Goal: Transaction & Acquisition: Purchase product/service

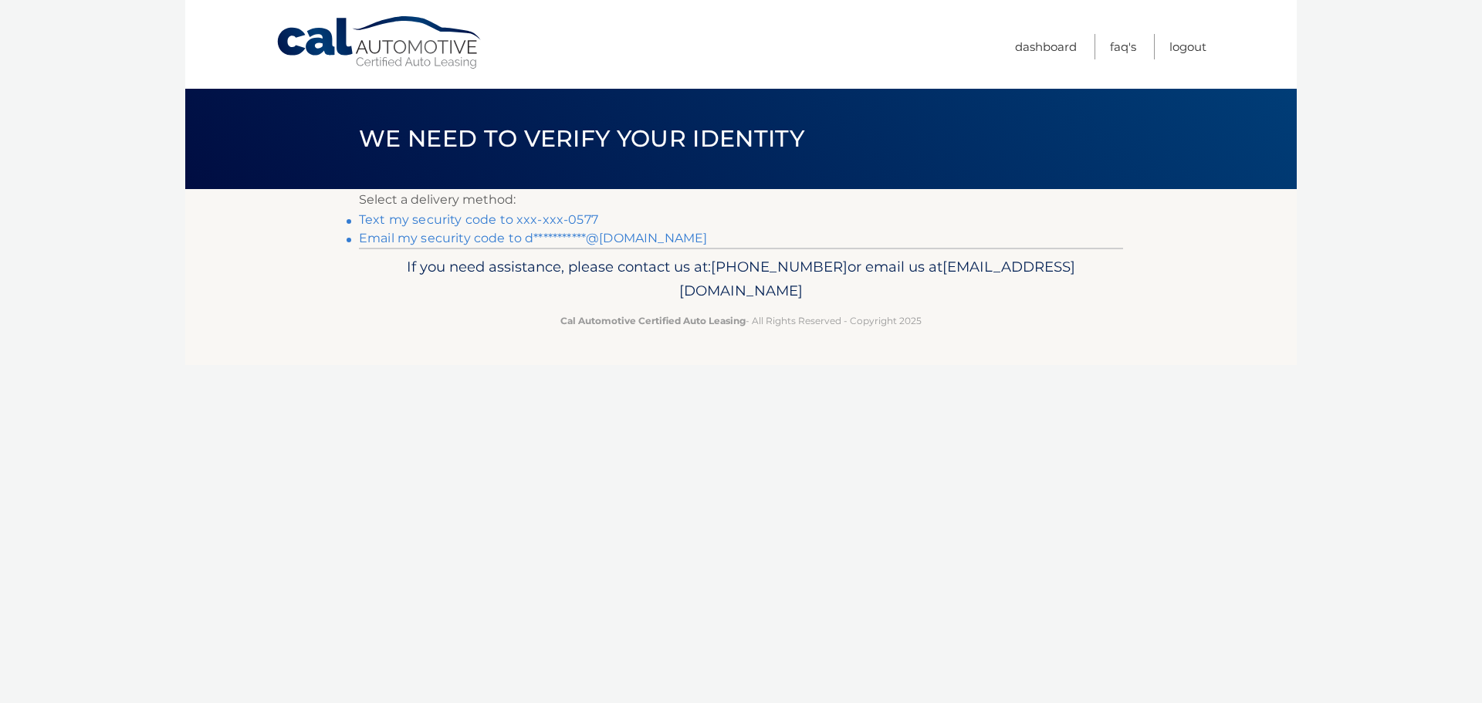
click at [368, 216] on link "Text my security code to xxx-xxx-0577" at bounding box center [478, 219] width 239 height 15
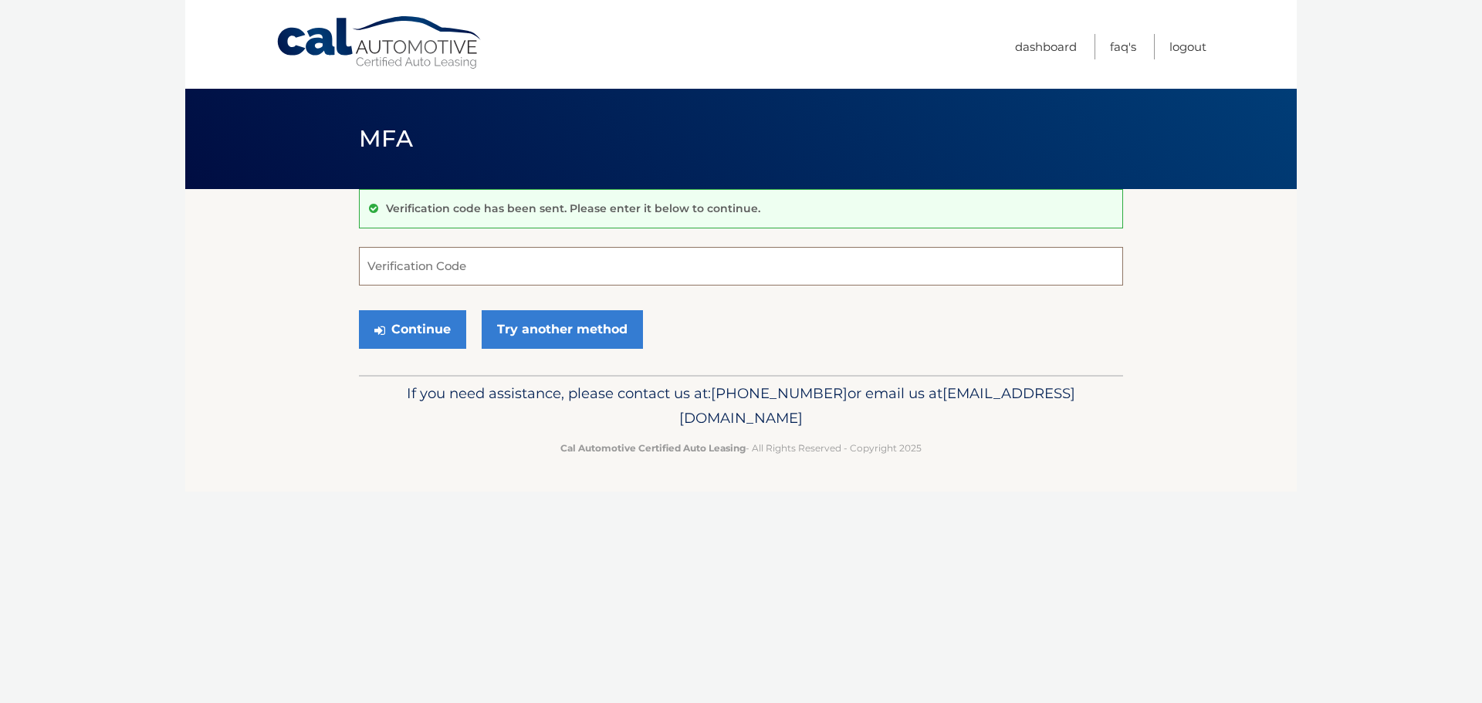
click at [400, 269] on input "Verification Code" at bounding box center [741, 266] width 764 height 39
type input "024677"
click at [422, 324] on button "Continue" at bounding box center [412, 329] width 107 height 39
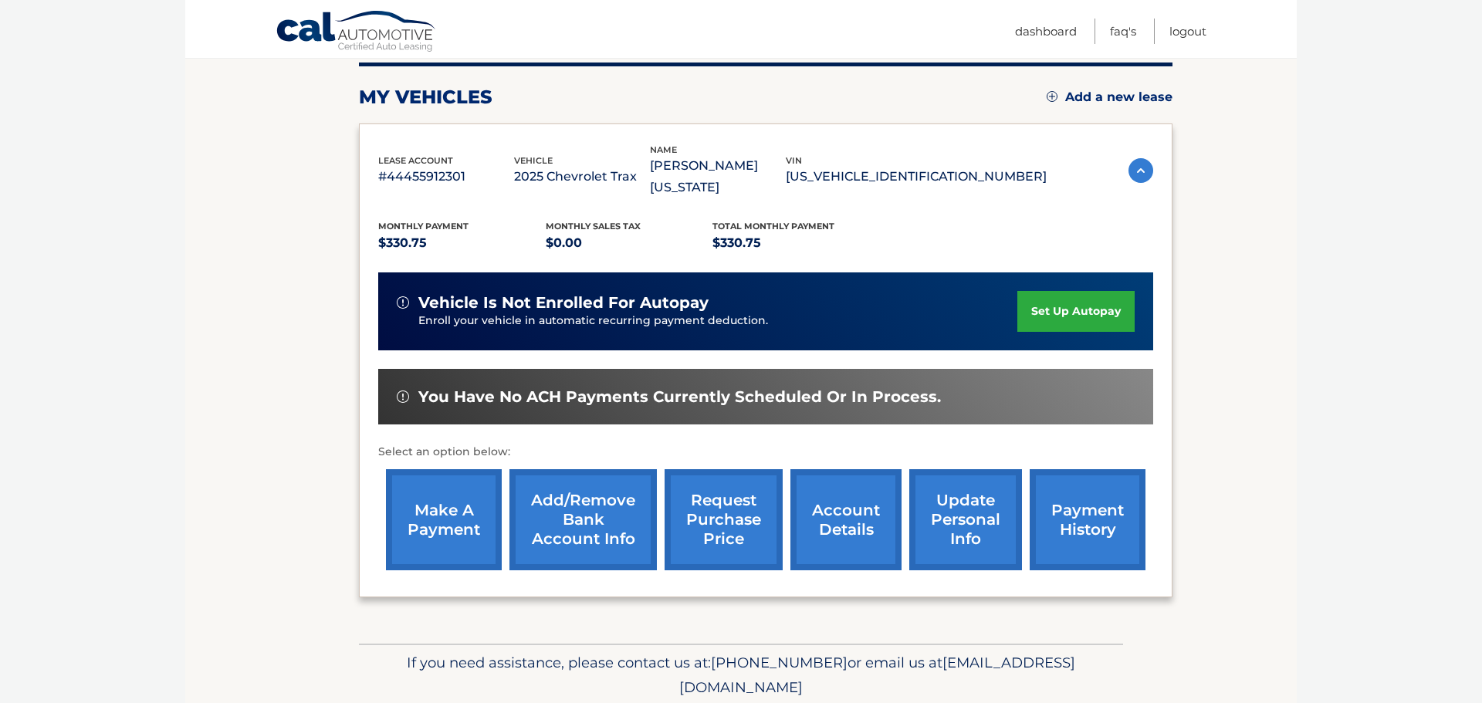
scroll to position [199, 0]
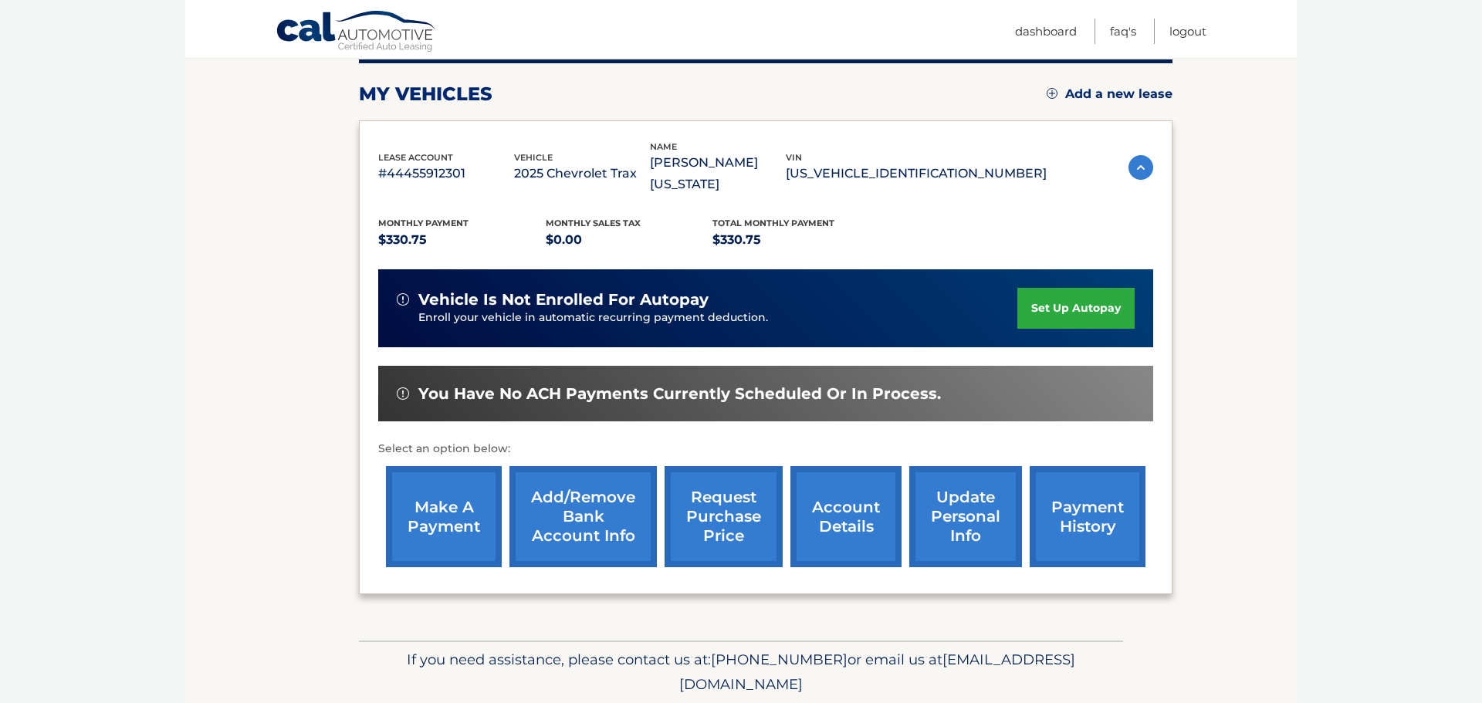
click at [439, 491] on link "make a payment" at bounding box center [444, 516] width 116 height 101
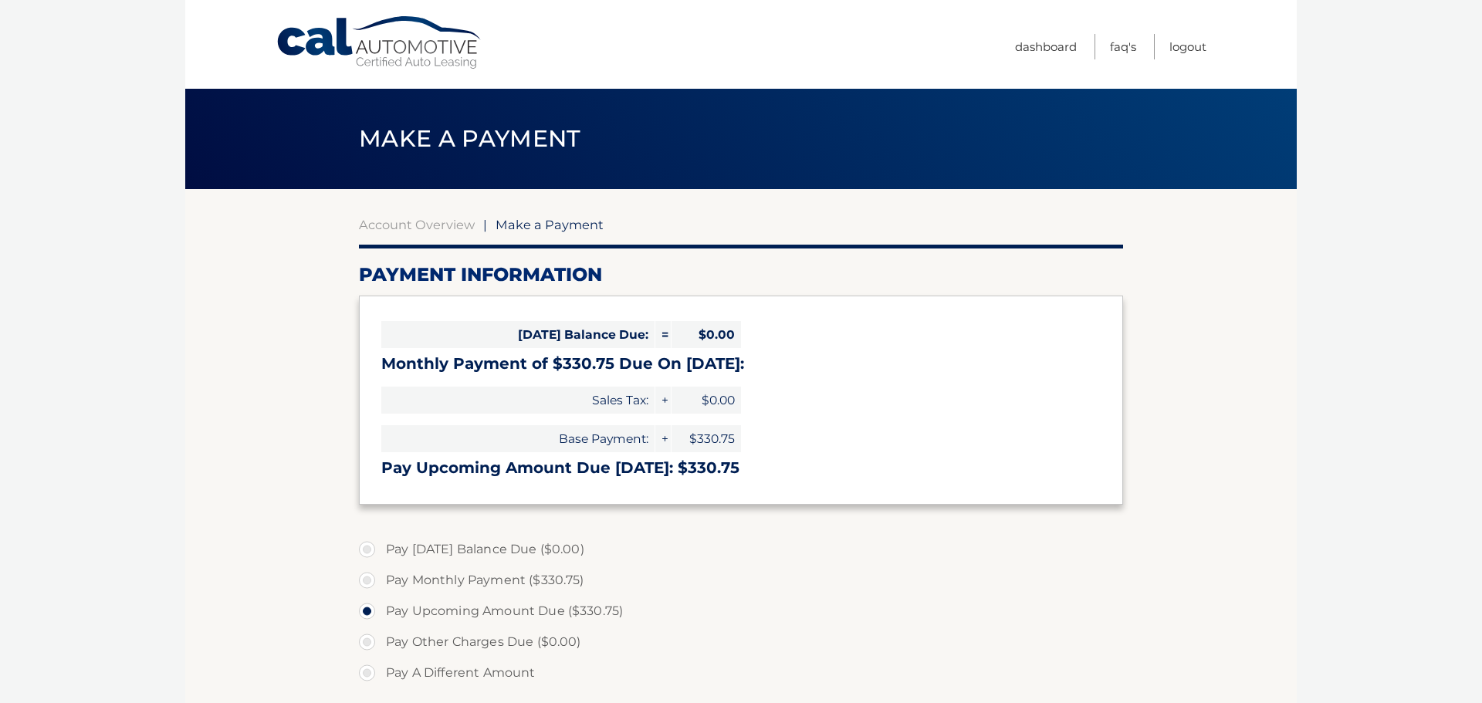
select select "MDc5MzIyMWUtYTJmMi00ZTAxLWI4MGItMGYyZTg1NWY1ZTg2"
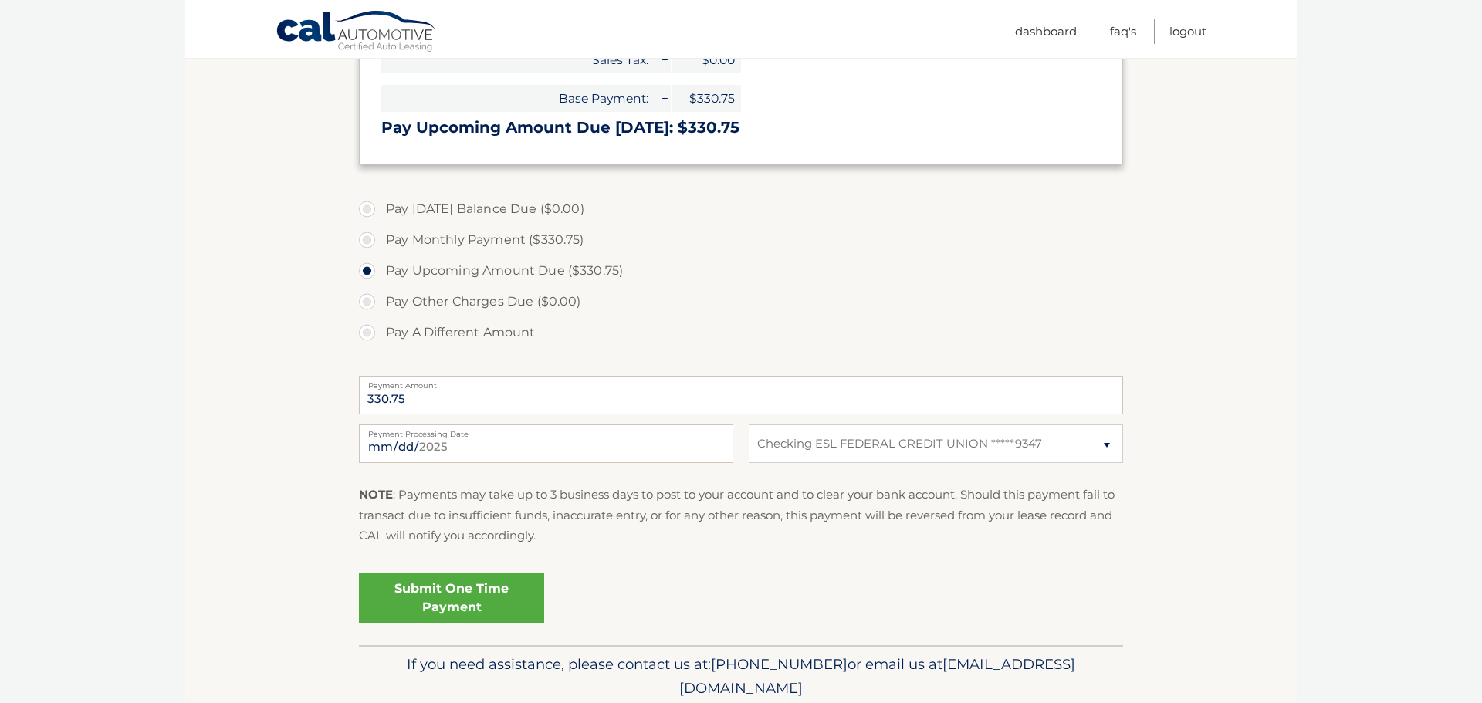
scroll to position [400, 0]
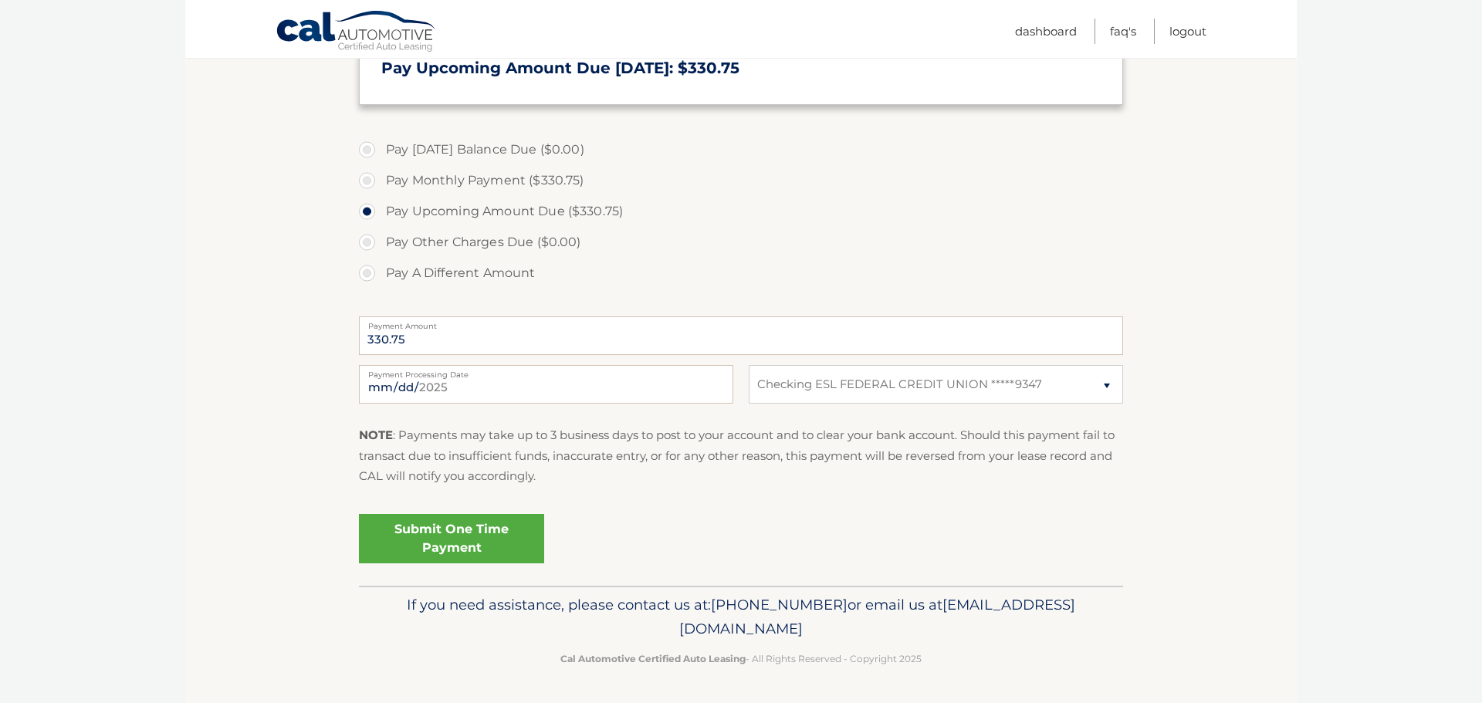
click at [449, 527] on link "Submit One Time Payment" at bounding box center [451, 538] width 185 height 49
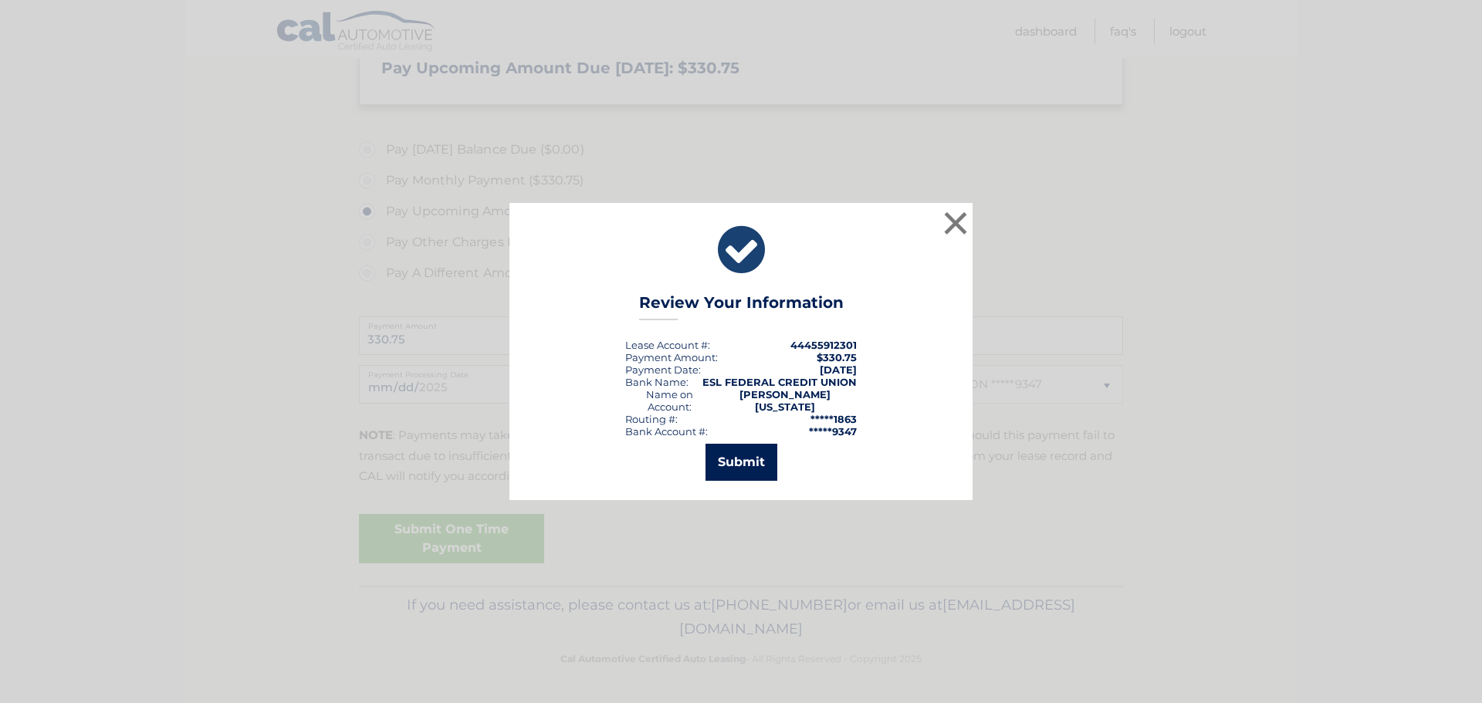
click at [741, 456] on button "Submit" at bounding box center [742, 462] width 72 height 37
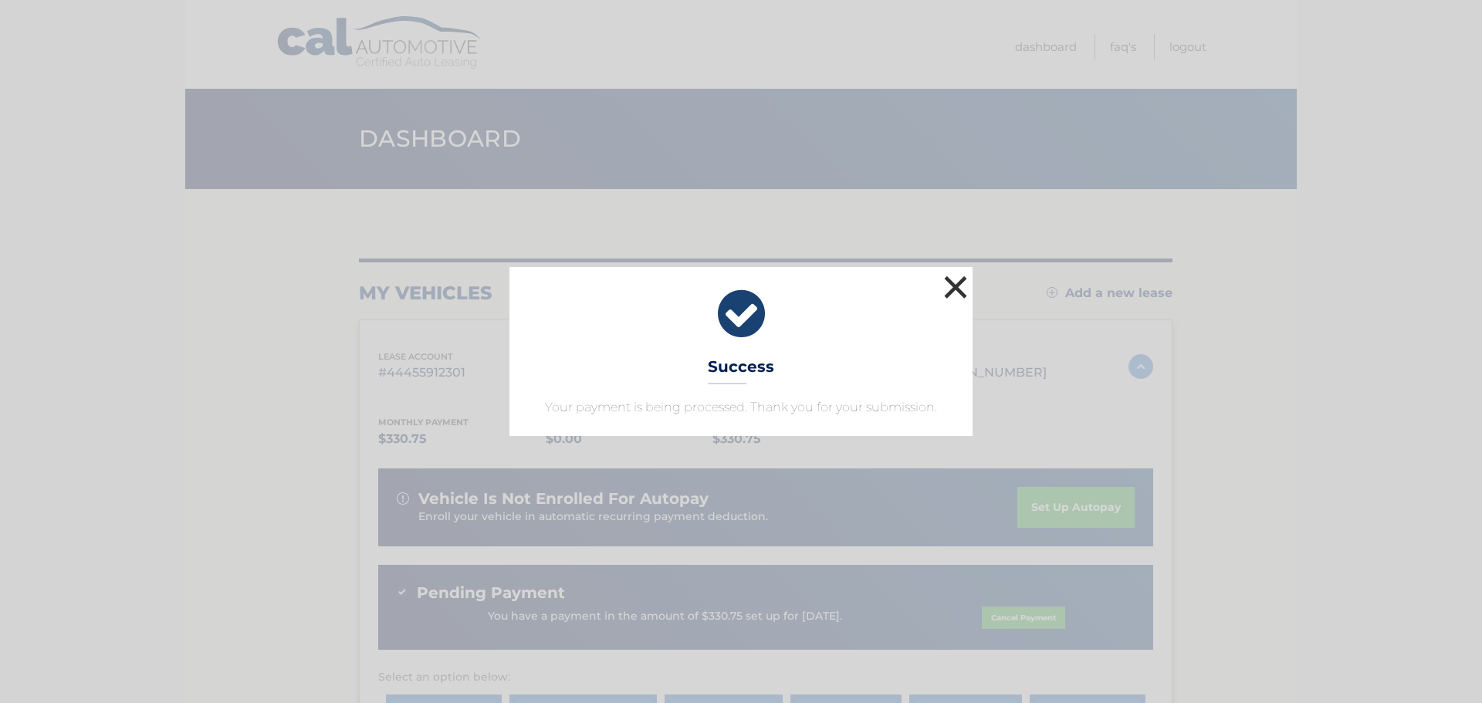
click at [956, 286] on button "×" at bounding box center [955, 287] width 31 height 31
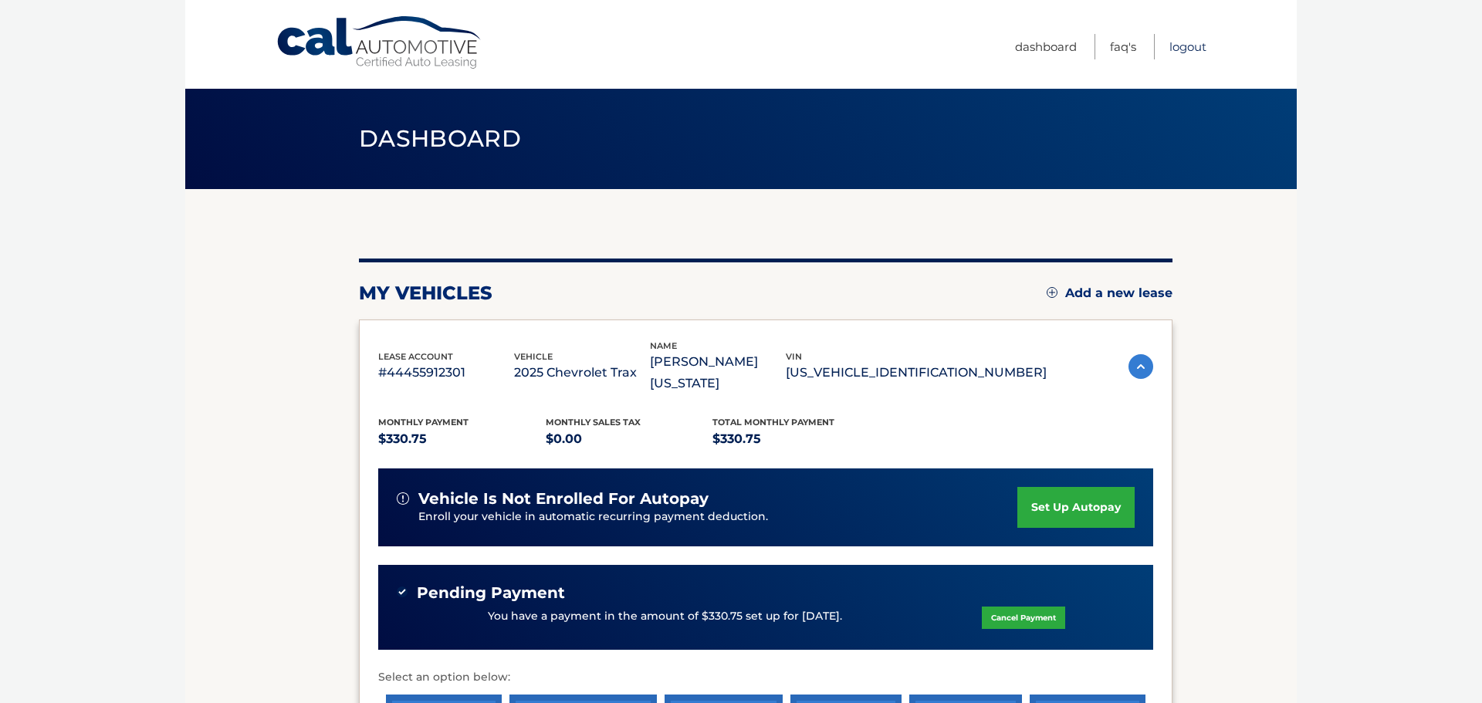
click at [1193, 44] on link "Logout" at bounding box center [1188, 46] width 37 height 25
